Goal: Find specific page/section: Find specific page/section

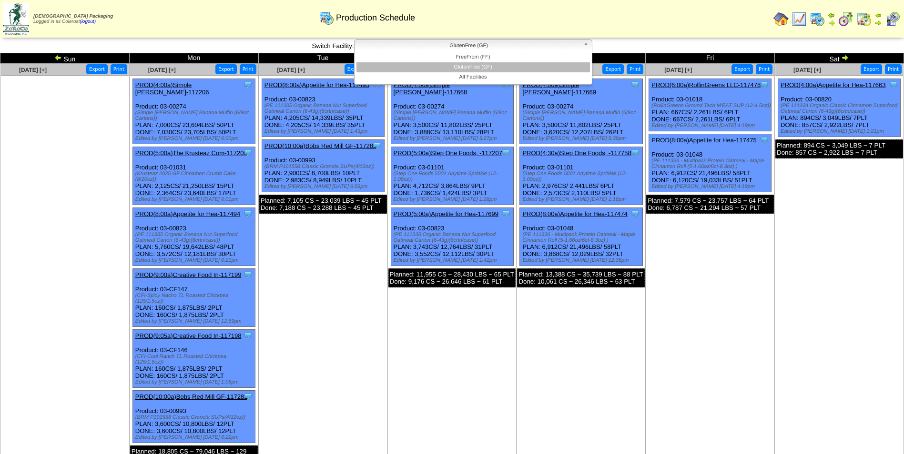
click at [425, 47] on span "GlutenFree (GF)" at bounding box center [468, 45] width 221 height 11
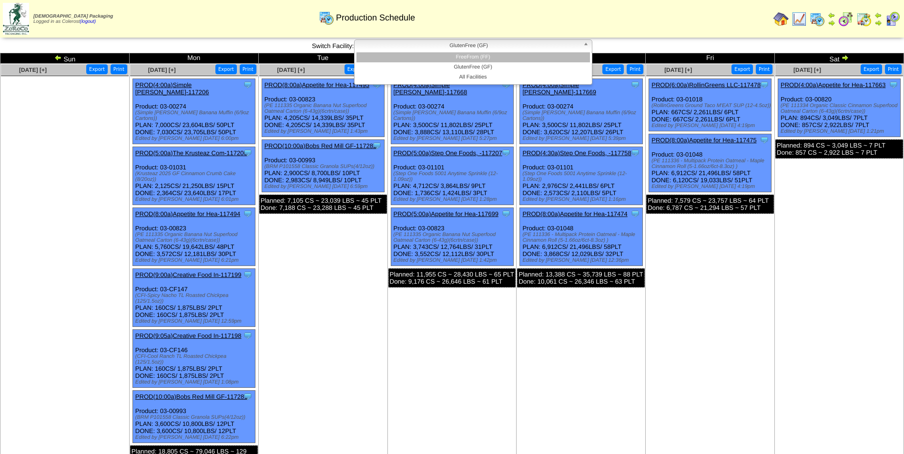
click at [437, 57] on li "FreeFrom (FF)" at bounding box center [472, 57] width 233 height 10
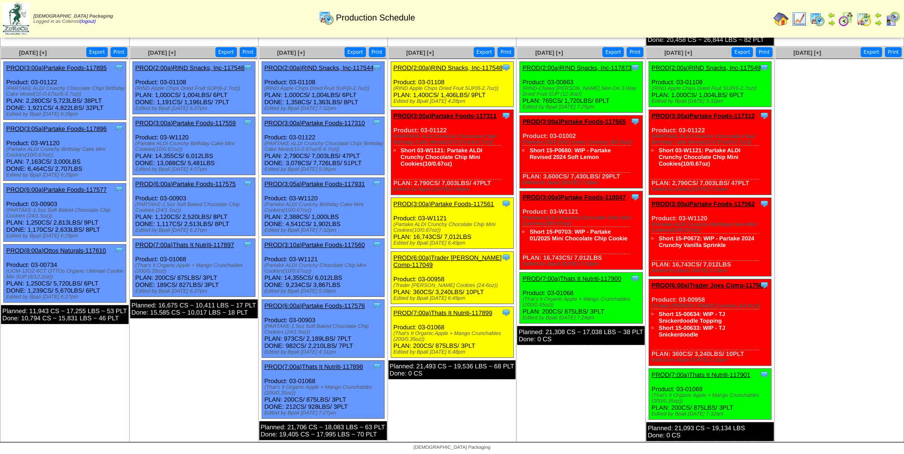
scroll to position [414, 0]
